Goal: Task Accomplishment & Management: Manage account settings

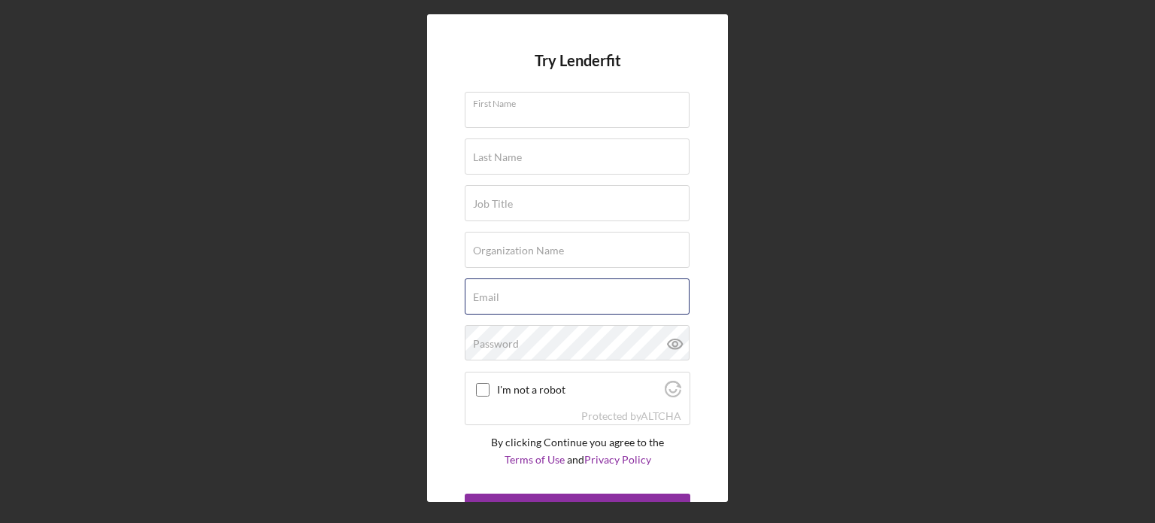
type input "[EMAIL_ADDRESS][DOMAIN_NAME]"
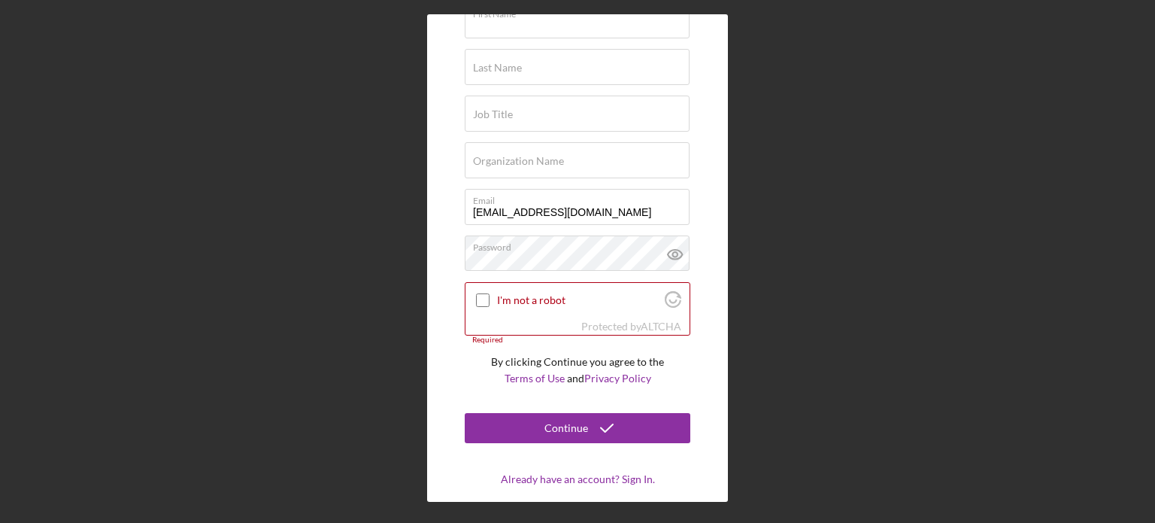
scroll to position [111, 0]
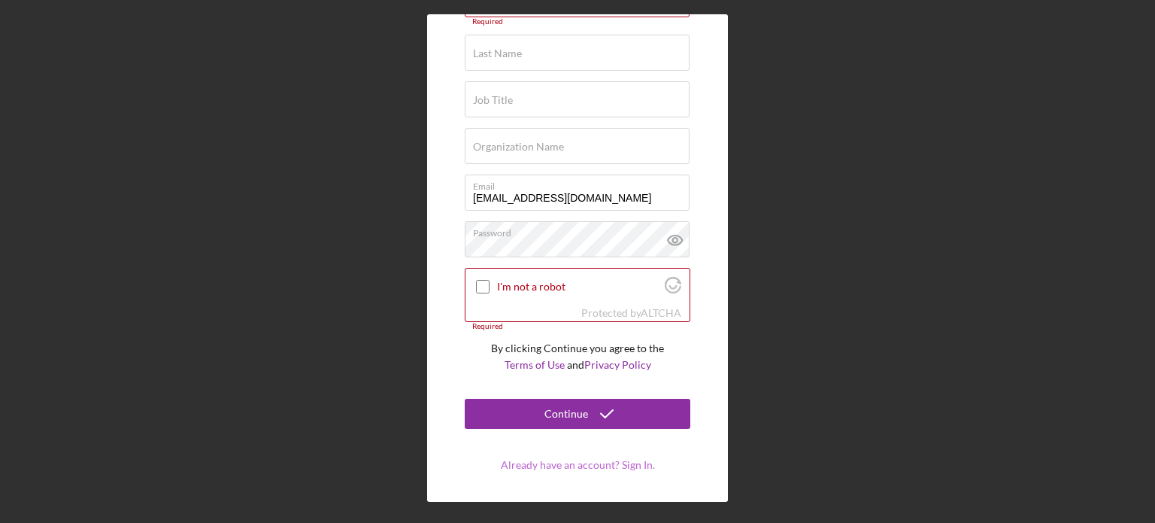
click at [574, 458] on link "Already have an account? Sign In." at bounding box center [578, 464] width 154 height 13
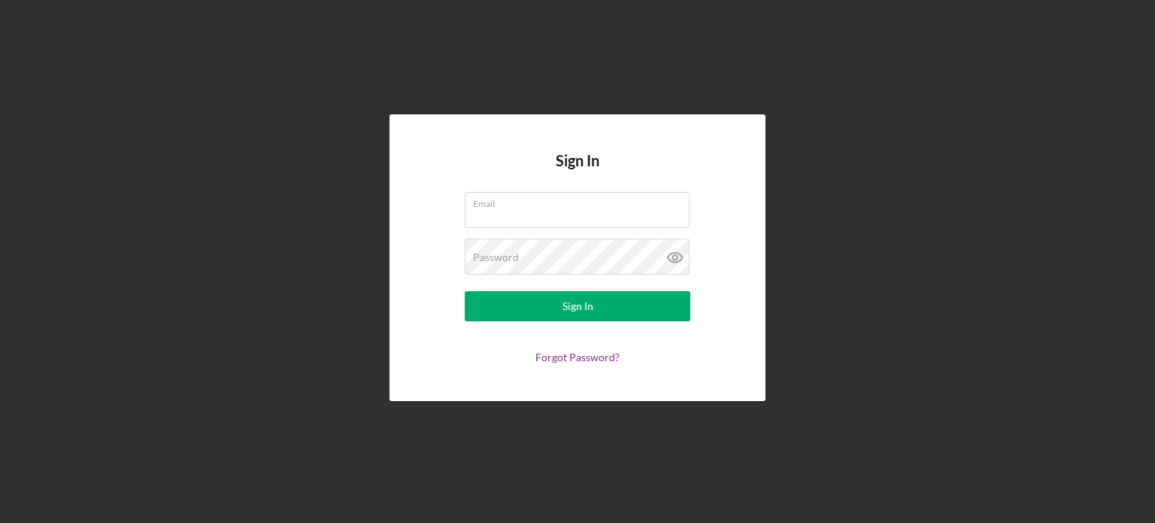
type input "[EMAIL_ADDRESS][DOMAIN_NAME]"
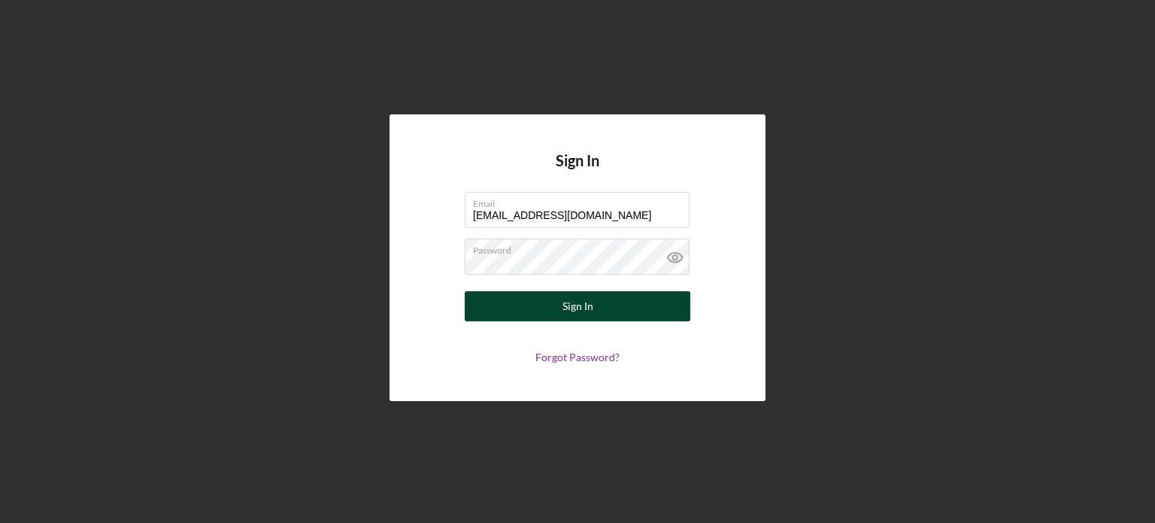
click at [568, 305] on div "Sign In" at bounding box center [577, 306] width 31 height 30
